Goal: Check status: Check status

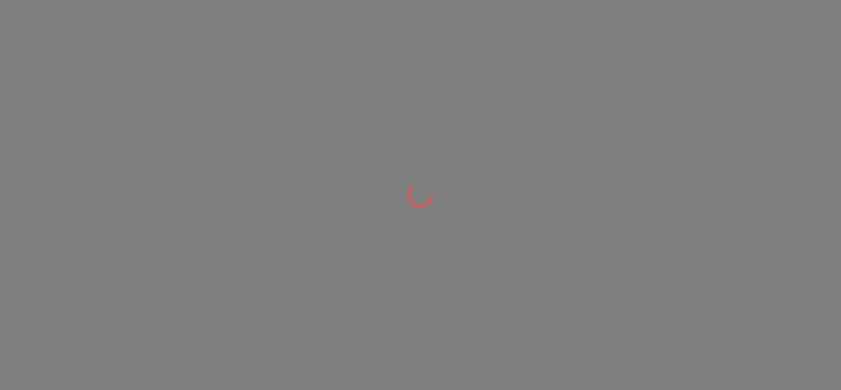
click at [370, 245] on div at bounding box center [420, 195] width 841 height 390
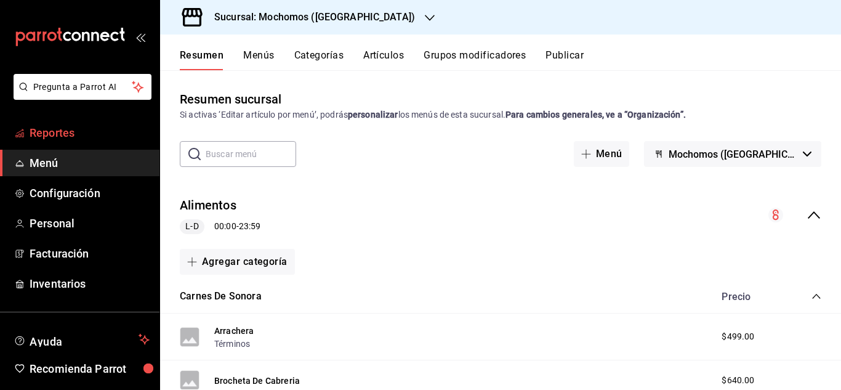
click at [63, 137] on span "Reportes" at bounding box center [90, 132] width 120 height 17
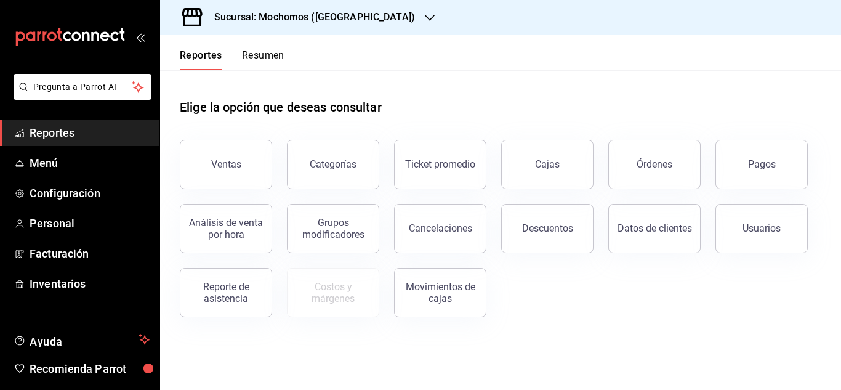
click at [236, 170] on button "Ventas" at bounding box center [226, 164] width 92 height 49
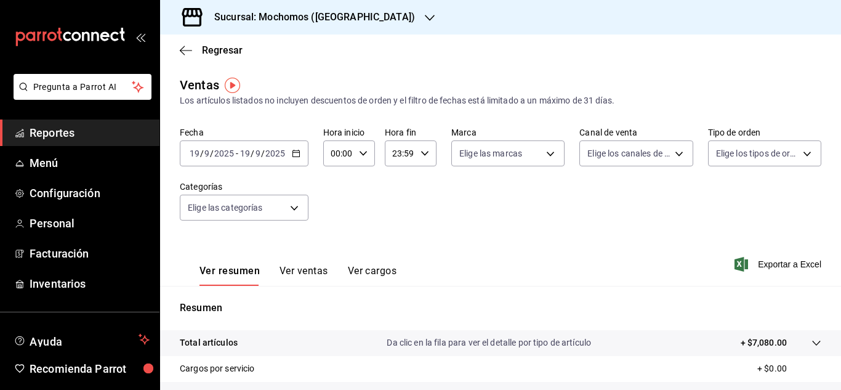
drag, startPoint x: 303, startPoint y: 143, endPoint x: 282, endPoint y: 157, distance: 24.9
click at [282, 157] on input "2025" at bounding box center [275, 153] width 21 height 10
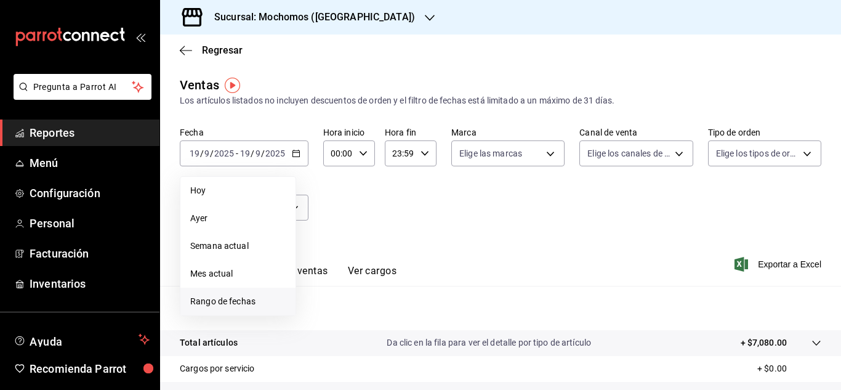
click at [208, 292] on li "Rango de fechas" at bounding box center [237, 301] width 115 height 28
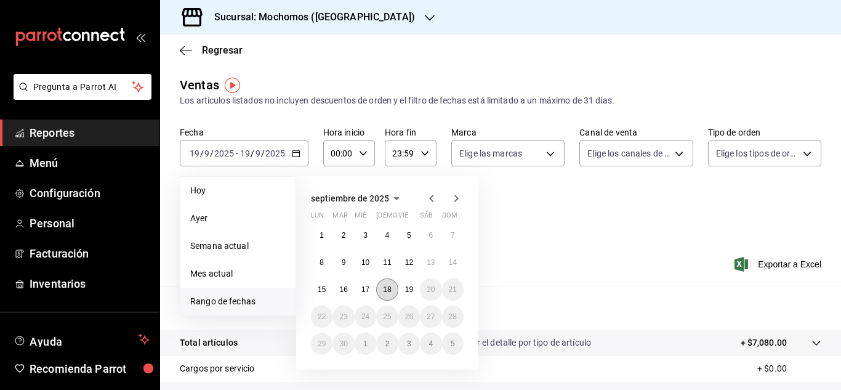
click at [387, 281] on button "18" at bounding box center [387, 289] width 22 height 22
click at [409, 295] on button "19" at bounding box center [409, 289] width 22 height 22
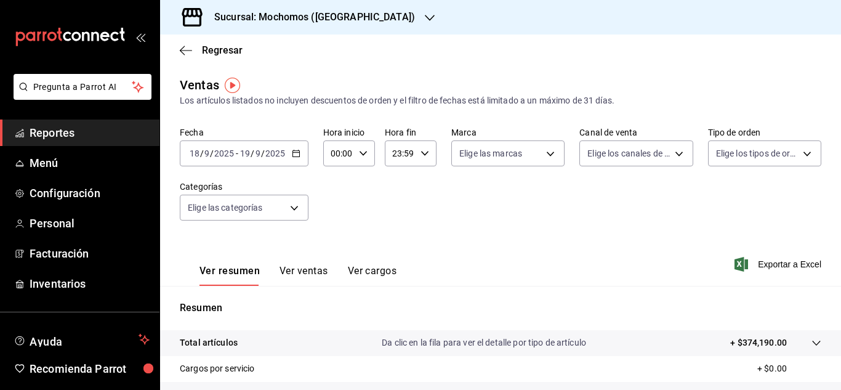
click at [358, 159] on div "00:00 Hora inicio" at bounding box center [349, 153] width 52 height 26
click at [327, 212] on button "03" at bounding box center [335, 211] width 20 height 25
type input "03:00"
click at [709, 196] on div at bounding box center [420, 195] width 841 height 390
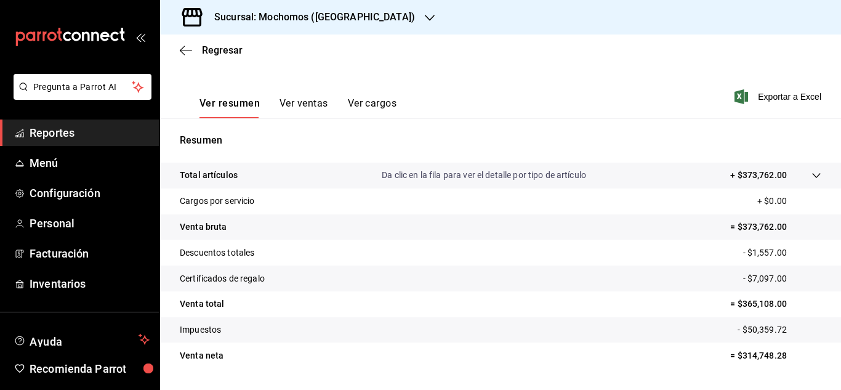
scroll to position [172, 0]
